Goal: Task Accomplishment & Management: Understand process/instructions

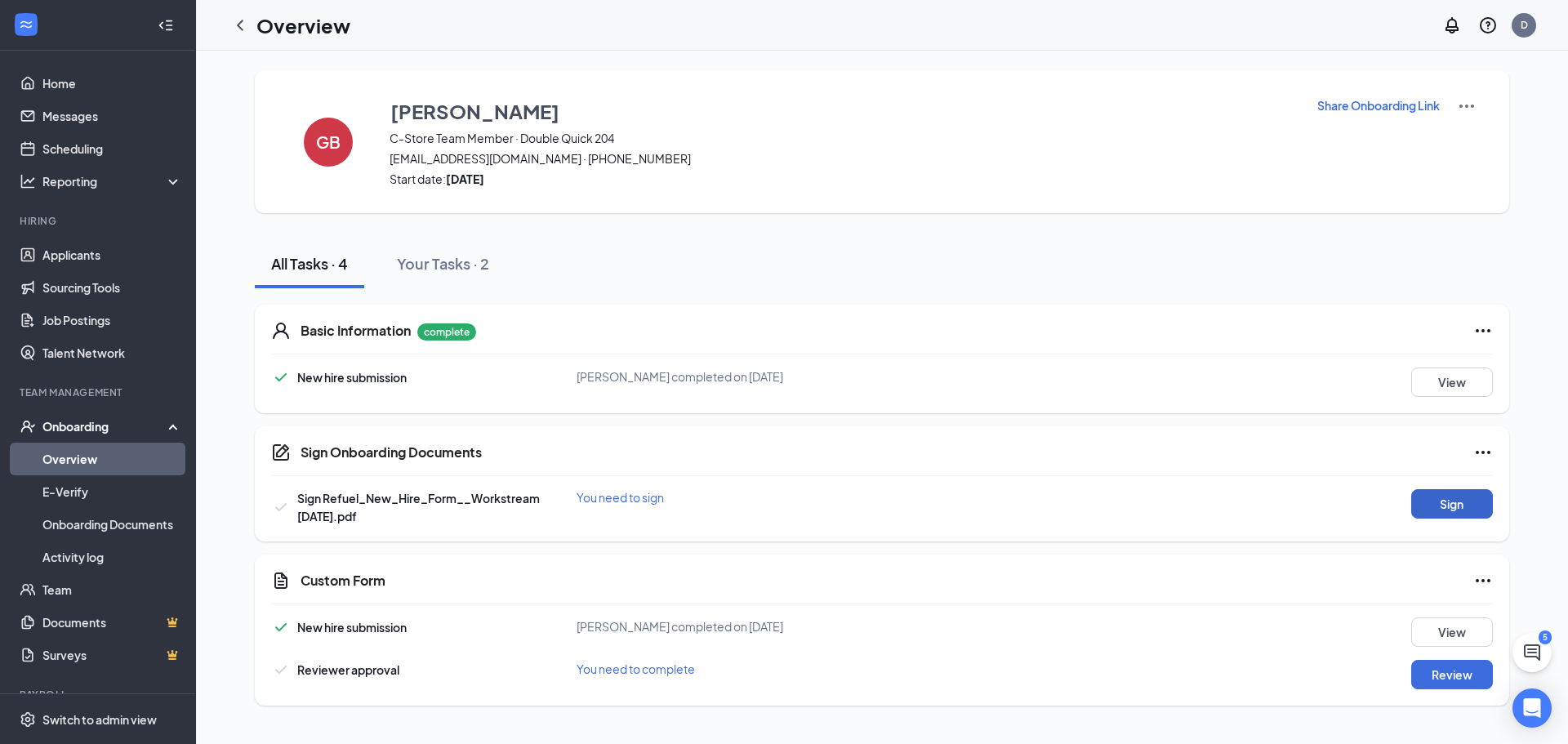
click at [1466, 503] on button "Sign" at bounding box center [1452, 504] width 81 height 30
click at [1435, 677] on button "Review" at bounding box center [1452, 674] width 81 height 30
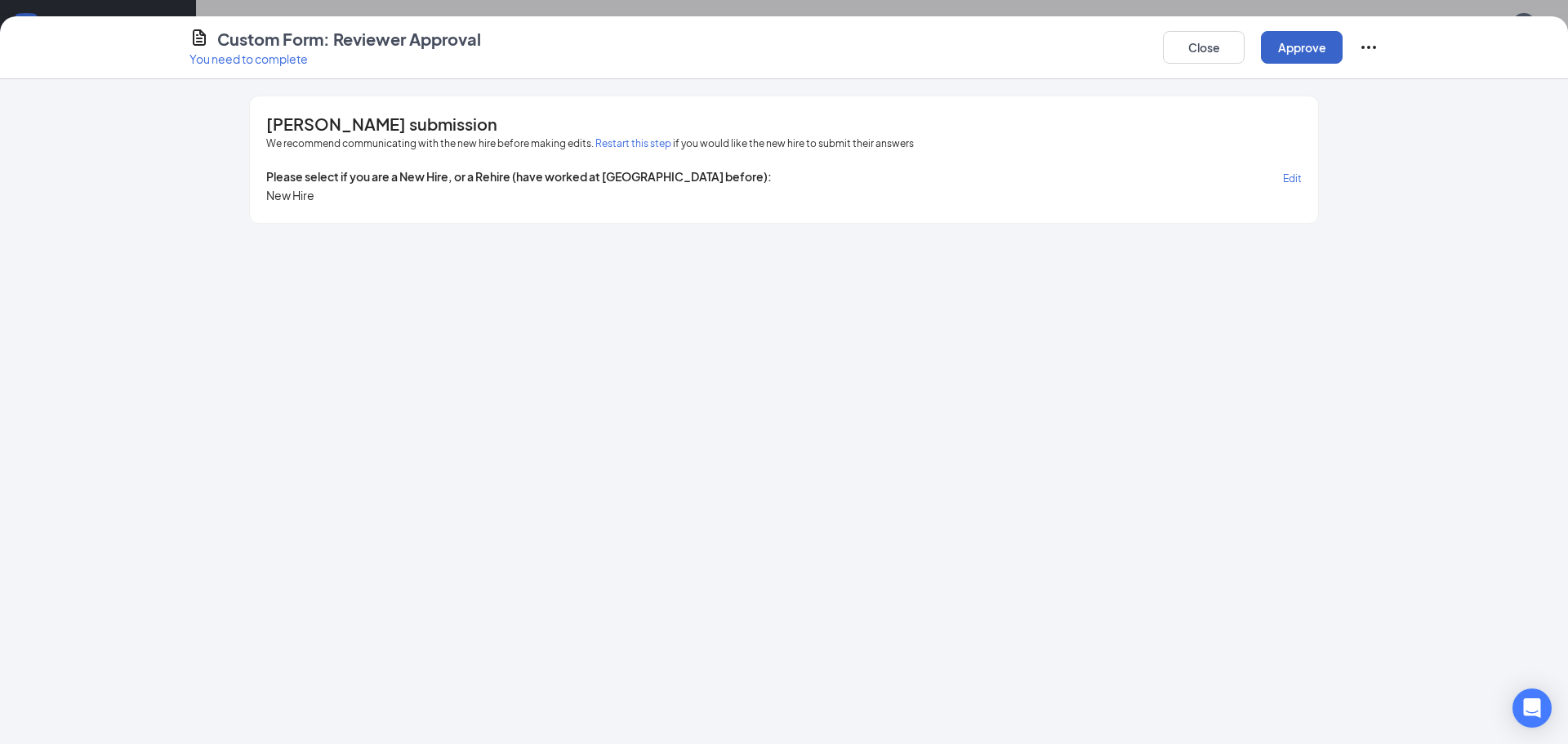
click at [1314, 51] on button "Approve" at bounding box center [1301, 47] width 81 height 33
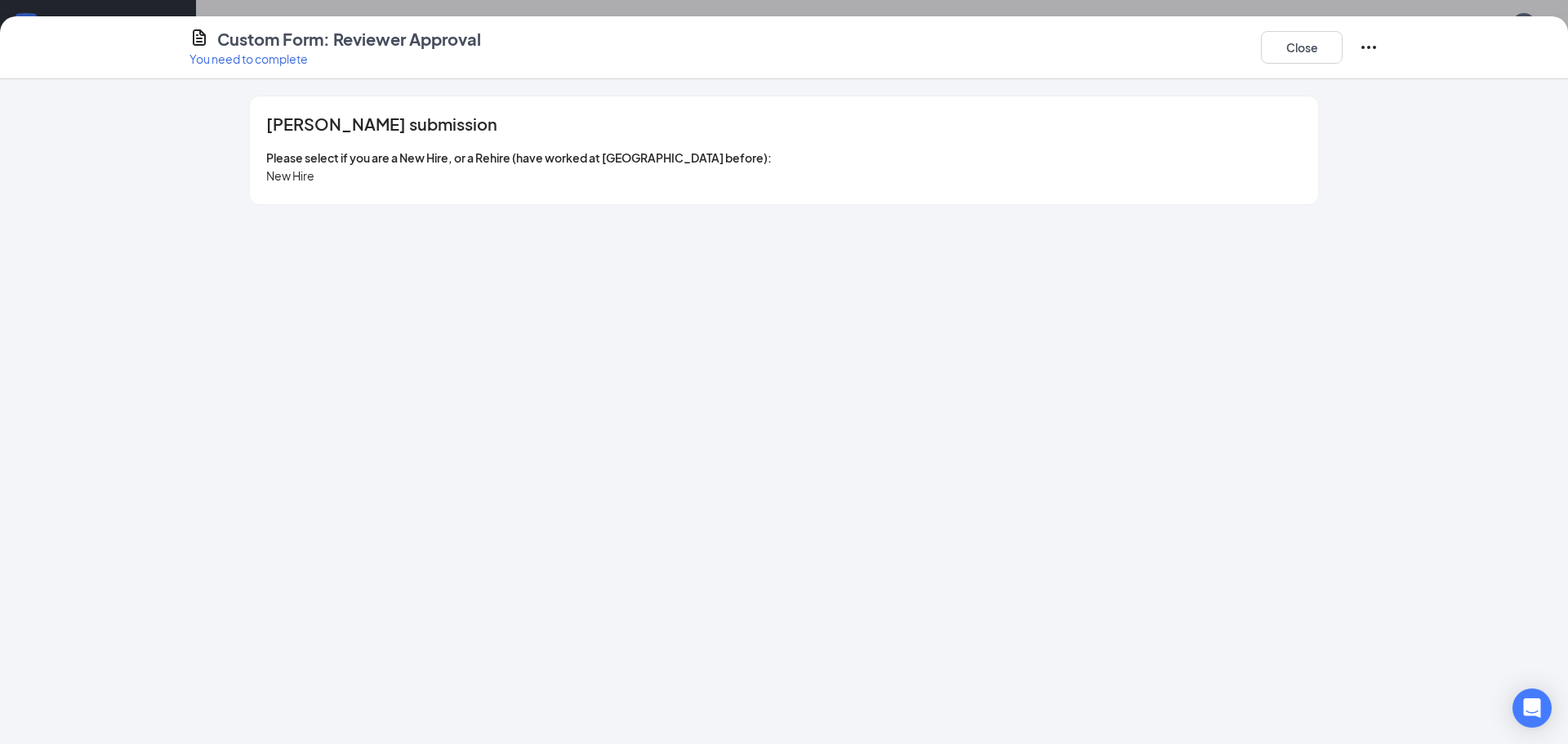
click at [1368, 47] on icon "Ellipses" at bounding box center [1369, 48] width 14 height 4
click at [214, 61] on p "You need to complete" at bounding box center [335, 59] width 291 height 16
click at [1308, 55] on button "Close" at bounding box center [1301, 47] width 81 height 33
